Goal: Task Accomplishment & Management: Complete application form

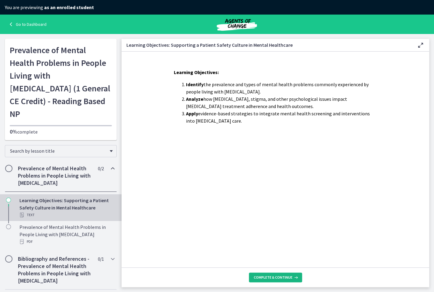
click at [283, 277] on span "Complete & continue" at bounding box center [272, 277] width 39 height 5
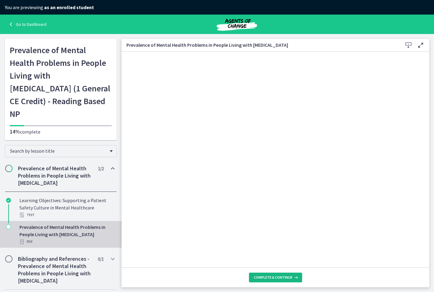
click at [274, 277] on span "Complete & continue" at bounding box center [272, 277] width 39 height 5
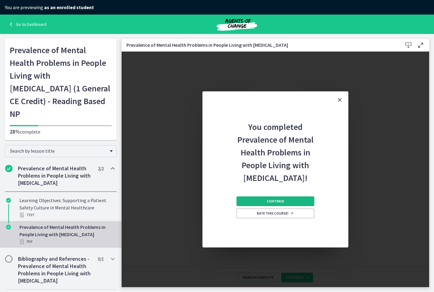
click at [281, 202] on span "Continue" at bounding box center [275, 201] width 17 height 5
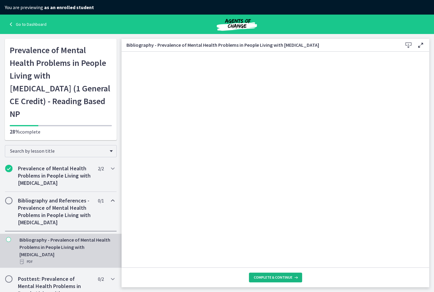
click at [283, 275] on span "Complete & continue" at bounding box center [272, 277] width 39 height 5
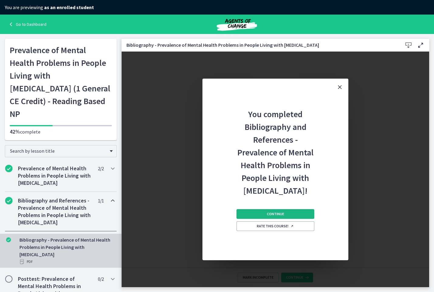
click at [277, 217] on button "Continue" at bounding box center [275, 214] width 78 height 10
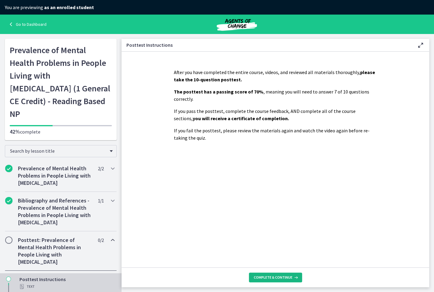
click at [270, 280] on span "Complete & continue" at bounding box center [272, 277] width 39 height 5
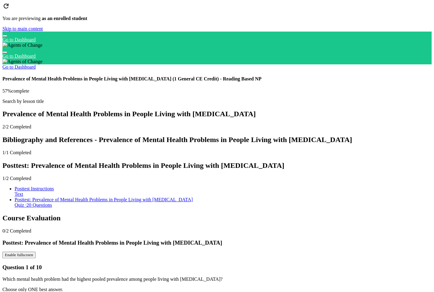
scroll to position [14, 0]
click at [69, 222] on h2 "Course Evaluation" at bounding box center [216, 218] width 429 height 8
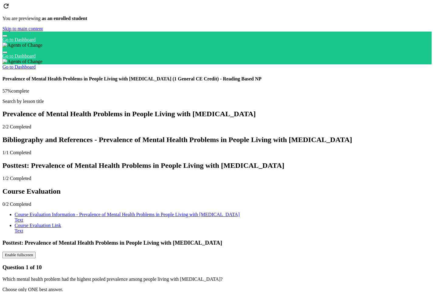
click at [59, 223] on div "Course Evaluation Information - Prevalence of Mental Health Problems in People …" at bounding box center [223, 217] width 417 height 11
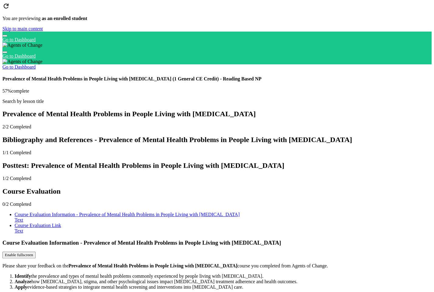
scroll to position [21, 0]
click at [70, 234] on link "Course Evaluation Link Text" at bounding box center [223, 228] width 417 height 11
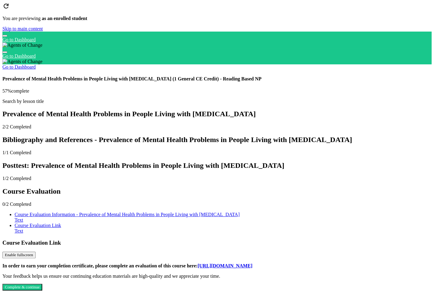
click at [221, 263] on link "[URL][DOMAIN_NAME]" at bounding box center [224, 265] width 55 height 5
